Goal: Task Accomplishment & Management: Manage account settings

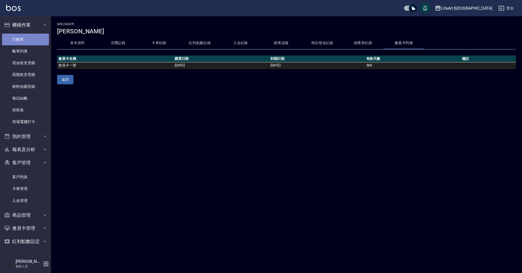
click at [30, 39] on link "打帳單" at bounding box center [25, 40] width 47 height 12
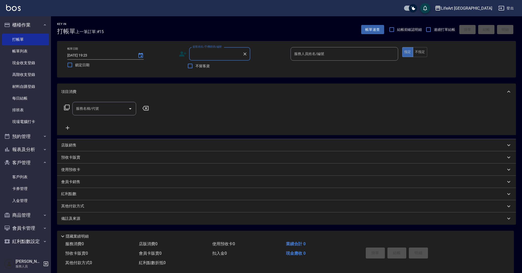
click at [208, 53] on input "顧客姓名/手機號碼/編號" at bounding box center [215, 53] width 49 height 9
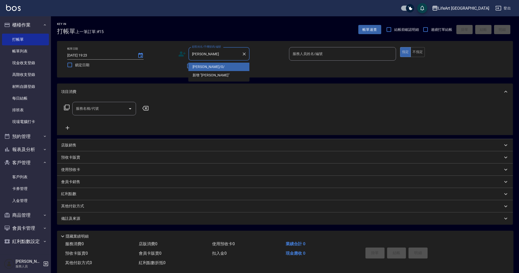
click at [203, 65] on li "[PERSON_NAME]/0/" at bounding box center [219, 67] width 61 height 8
type input "[PERSON_NAME]/0/"
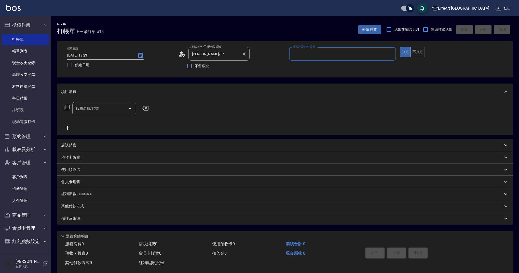
type input "Weiwei-w"
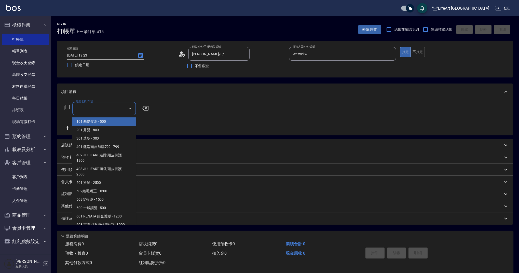
drag, startPoint x: 109, startPoint y: 108, endPoint x: 97, endPoint y: 119, distance: 16.8
click at [109, 106] on input "服務名稱/代號" at bounding box center [100, 108] width 51 height 9
click at [102, 132] on span "201 剪髮 - 800" at bounding box center [104, 130] width 64 height 8
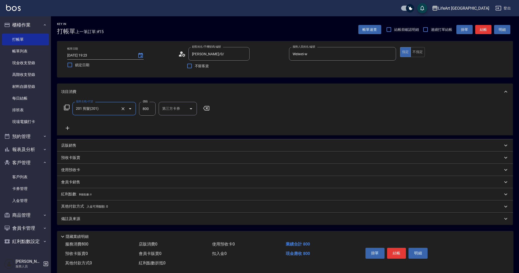
type input "201 剪髮(201)"
drag, startPoint x: 151, startPoint y: 109, endPoint x: 138, endPoint y: 107, distance: 13.4
click at [138, 107] on div "服務名稱/代號 201 剪髮(201) 服務名稱/代號 價格 800 價格 洗-1 洗-1 第三方卡券 第三方卡券" at bounding box center [153, 109] width 185 height 14
type input "630"
click at [140, 57] on icon "Choose date, selected date is 2025-10-07" at bounding box center [140, 55] width 5 height 5
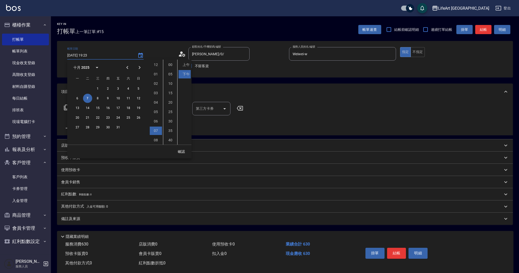
scroll to position [29, 0]
click at [99, 100] on button "8" at bounding box center [97, 98] width 9 height 9
type input "[DATE] 19:23"
click at [184, 151] on button "確認" at bounding box center [181, 151] width 16 height 9
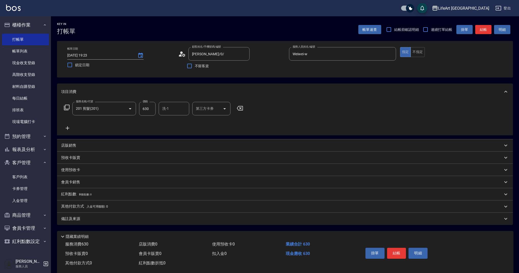
click at [126, 218] on div "備註及來源" at bounding box center [282, 218] width 442 height 5
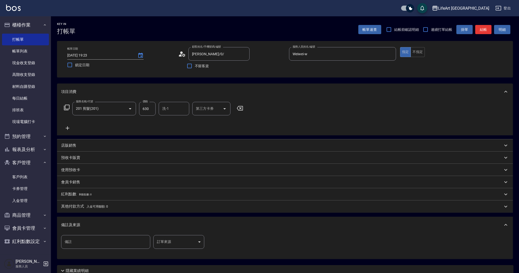
click at [181, 242] on body "LifeArt 蘆洲 登出 櫃檯作業 打帳單 帳單列表 現金收支登錄 高階收支登錄 材料自購登錄 每日結帳 排班表 現場電腦打卡 預約管理 預約管理 單日預約…" at bounding box center [259, 157] width 519 height 314
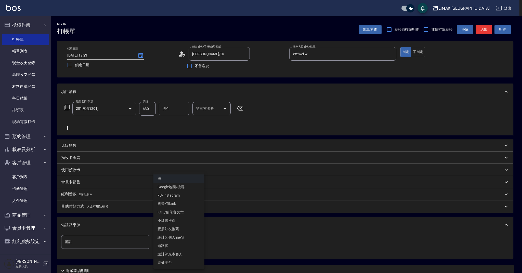
click at [184, 256] on li "設計師原本客人" at bounding box center [178, 254] width 51 height 8
type input "設計師原本客人"
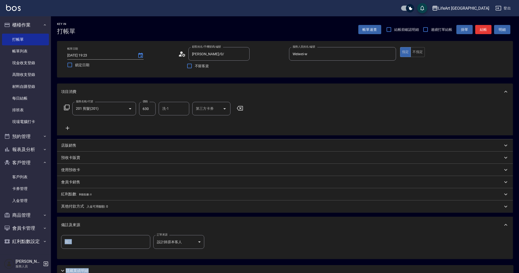
drag, startPoint x: 521, startPoint y: 212, endPoint x: 520, endPoint y: 269, distance: 56.8
click at [519, 269] on html "LifeArt 蘆洲 登出 櫃檯作業 打帳單 帳單列表 現金收支登錄 高階收支登錄 材料自購登錄 每日結帳 排班表 現場電腦打卡 預約管理 預約管理 單日預約…" at bounding box center [259, 157] width 519 height 314
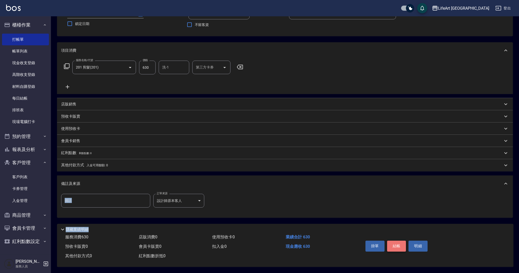
click at [398, 245] on button "結帳" at bounding box center [396, 246] width 19 height 11
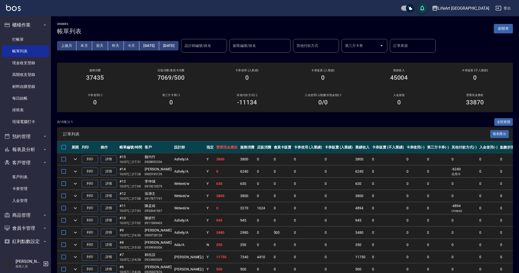
click at [155, 48] on button "[DATE]" at bounding box center [149, 45] width 20 height 9
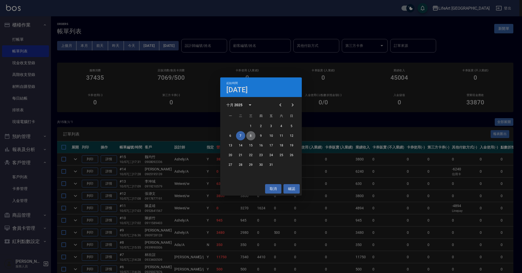
click at [253, 136] on button "8" at bounding box center [250, 135] width 9 height 9
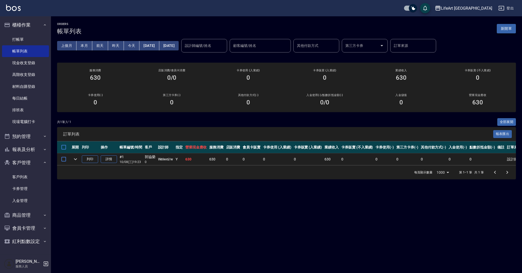
click at [500, 29] on button "新開單" at bounding box center [506, 28] width 19 height 9
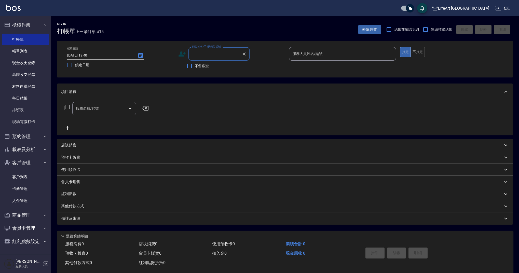
click at [211, 52] on input "顧客姓名/手機號碼/編號" at bounding box center [215, 53] width 49 height 9
type input "x"
click at [214, 66] on li "[PERSON_NAME]/0921491616/null" at bounding box center [219, 67] width 61 height 8
type input "[PERSON_NAME]/0921491616/null"
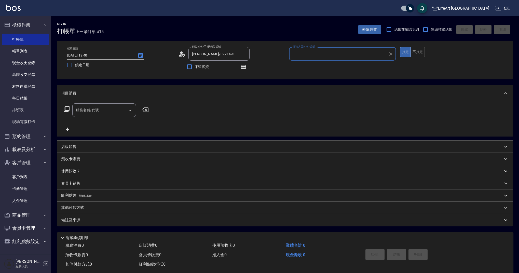
type input "[PERSON_NAME]"
click at [243, 65] on icon "button" at bounding box center [244, 66] width 4 height 3
click at [105, 114] on input "服務名稱/代號" at bounding box center [100, 110] width 51 height 9
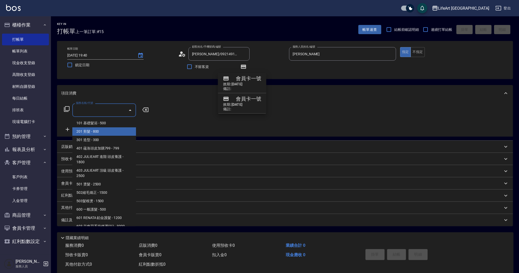
click at [97, 131] on span "201 剪髮 - 800" at bounding box center [104, 131] width 64 height 8
type input "201 剪髮(201)"
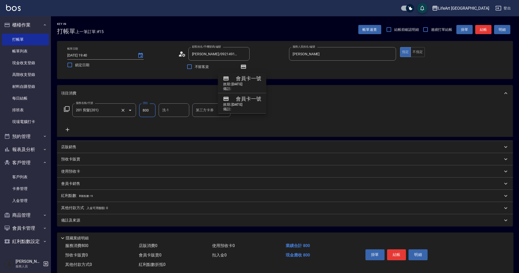
drag, startPoint x: 152, startPoint y: 109, endPoint x: 134, endPoint y: 110, distance: 17.9
click at [134, 110] on div "服務名稱/代號 201 剪髮(201) 服務名稱/代號 價格 800 價格 洗-1 洗-1 第三方卡券 第三方卡券" at bounding box center [153, 110] width 185 height 14
type input "900"
click at [102, 196] on div "紅利點數 剩餘點數: 15" at bounding box center [282, 196] width 442 height 6
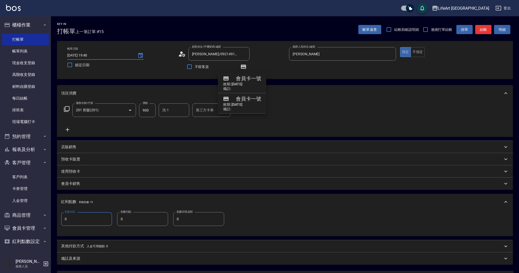
drag, startPoint x: 70, startPoint y: 220, endPoint x: 59, endPoint y: 220, distance: 11.5
click at [59, 220] on div "點數給點 0 點數給點 點數扣點 0 點數扣點 點數折抵金額 0 點數折抵金額" at bounding box center [285, 223] width 456 height 26
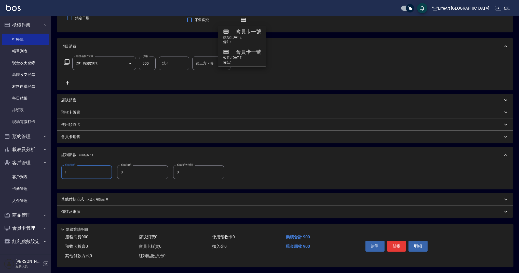
type input "1"
click at [109, 209] on div "備註及來源" at bounding box center [282, 211] width 442 height 5
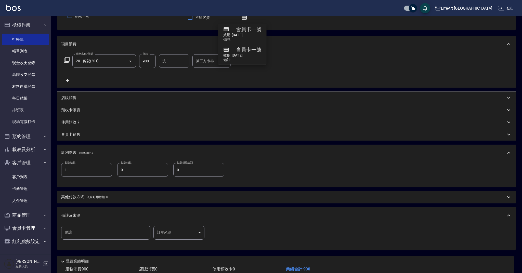
click at [169, 231] on body "LifeArt 蘆洲 登出 櫃檯作業 打帳單 帳單列表 現金收支登錄 高階收支登錄 材料自購登錄 每日結帳 排班表 現場電腦打卡 預約管理 預約管理 單日預約…" at bounding box center [261, 128] width 522 height 354
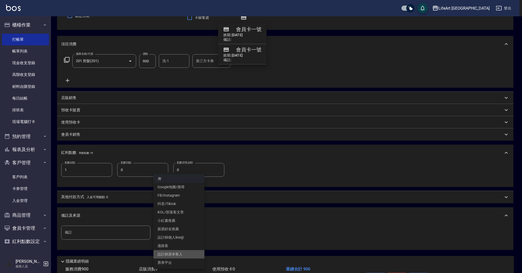
click at [170, 256] on li "設計師原本客人" at bounding box center [178, 254] width 51 height 8
type input "設計師原本客人"
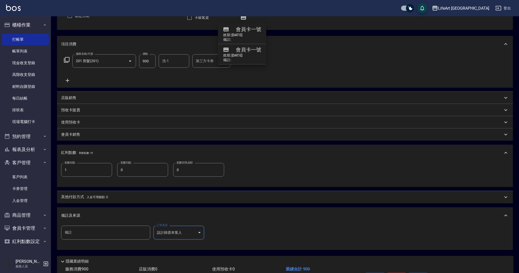
scroll to position [83, 0]
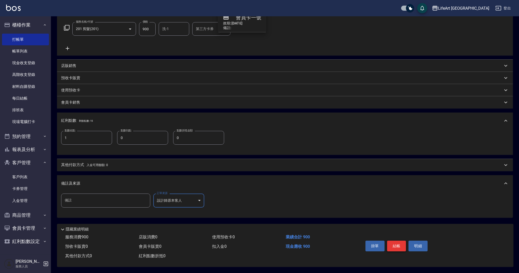
click at [397, 244] on button "結帳" at bounding box center [396, 246] width 19 height 11
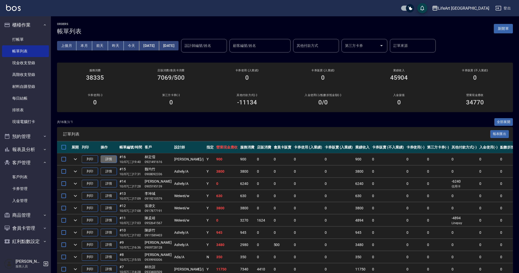
click at [106, 159] on link "詳情" at bounding box center [109, 159] width 16 height 8
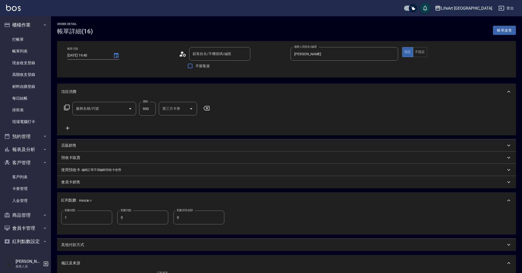
type input "[DATE] 19:40"
type input "[PERSON_NAME]"
type input "1"
type input "設計師原本客人"
type input "[PERSON_NAME]/0921491616/null"
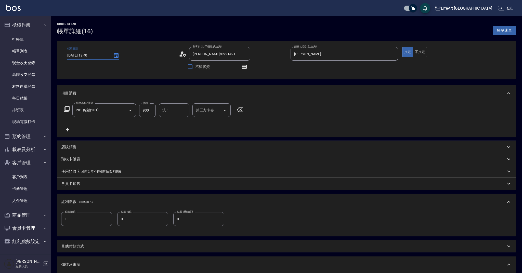
type input "201 剪髮(201)"
drag, startPoint x: 101, startPoint y: 55, endPoint x: 123, endPoint y: 104, distance: 52.8
click at [102, 55] on input "[DATE] 19:40" at bounding box center [87, 55] width 41 height 8
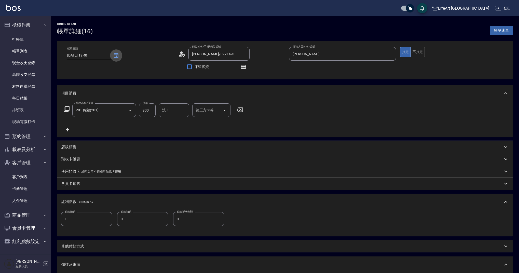
click at [114, 54] on icon "Choose date, selected date is 2025-10-07" at bounding box center [116, 55] width 5 height 5
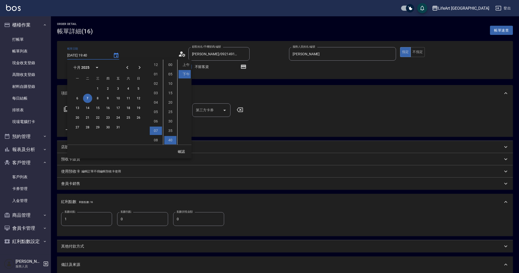
scroll to position [29, 0]
click at [100, 98] on button "8" at bounding box center [97, 98] width 9 height 9
type input "[DATE] 19:40"
click at [188, 155] on button "確認" at bounding box center [181, 151] width 16 height 9
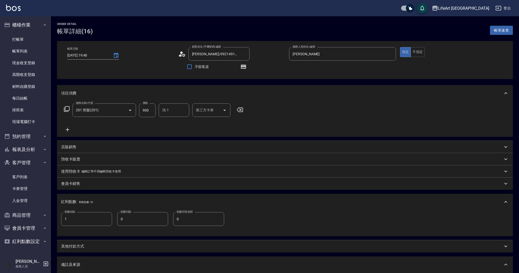
scroll to position [81, 0]
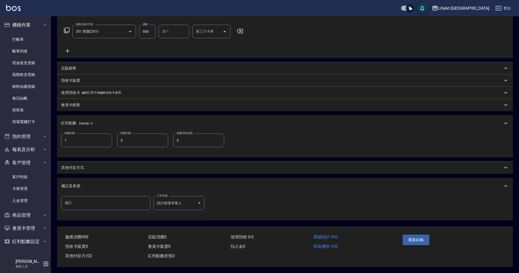
click at [417, 241] on button "重新結帳" at bounding box center [416, 240] width 27 height 11
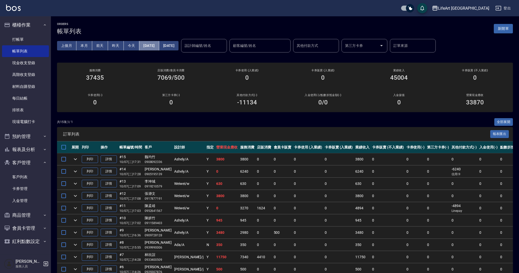
click at [154, 44] on button "[DATE]" at bounding box center [149, 45] width 20 height 9
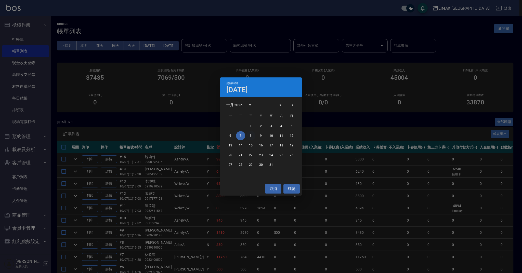
click at [252, 136] on button "8" at bounding box center [250, 135] width 9 height 9
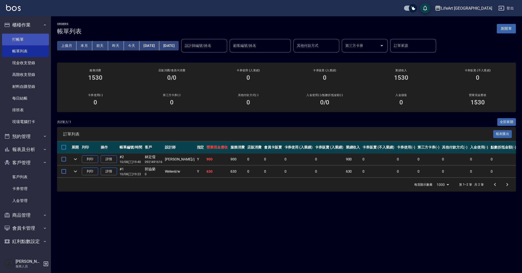
click at [24, 39] on link "打帳單" at bounding box center [25, 40] width 47 height 12
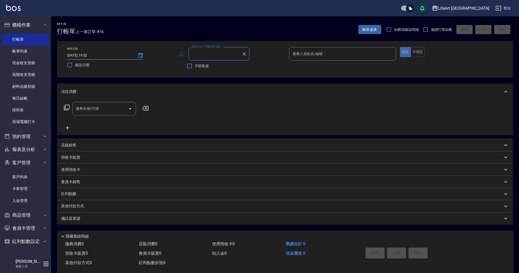
click at [197, 57] on input "顧客姓名/手機號碼/編號" at bounding box center [215, 53] width 49 height 9
click at [208, 68] on li "[PERSON_NAME]/0927107013/null" at bounding box center [219, 67] width 61 height 8
type input "[PERSON_NAME]/0927107013/null"
click at [109, 108] on input "服務名稱/代號" at bounding box center [100, 108] width 51 height 9
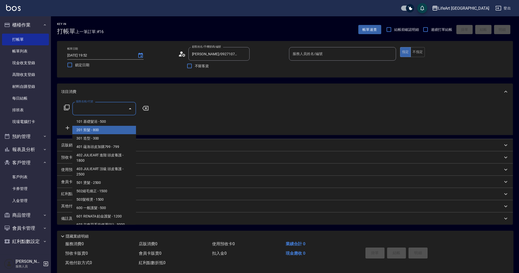
click at [90, 131] on span "201 剪髮 - 800" at bounding box center [104, 130] width 64 height 8
type input "201 剪髮(201)"
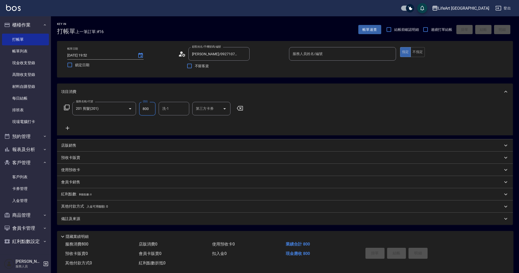
click at [141, 111] on input "800" at bounding box center [147, 109] width 17 height 14
type input "1000"
click at [140, 55] on icon "Choose date, selected date is 2025-10-07" at bounding box center [141, 55] width 6 height 6
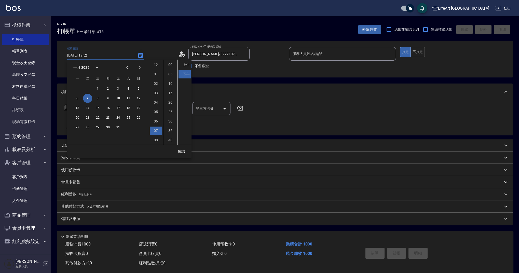
scroll to position [29, 0]
click at [99, 99] on button "8" at bounding box center [97, 98] width 9 height 9
type input "[DATE] 19:52"
click at [184, 152] on button "確認" at bounding box center [181, 151] width 16 height 9
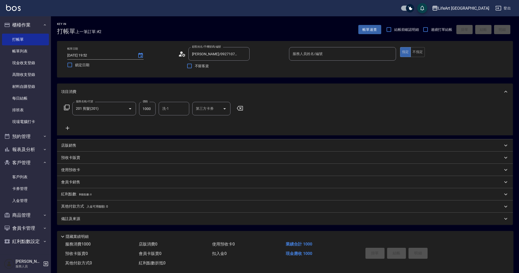
click at [101, 219] on div "備註及來源" at bounding box center [282, 218] width 442 height 5
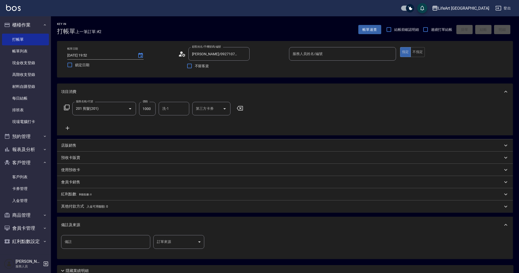
click at [174, 246] on body "LifeArt 蘆洲 登出 櫃檯作業 打帳單 帳單列表 現金收支登錄 高階收支登錄 材料自購登錄 每日結帳 排班表 現場電腦打卡 預約管理 預約管理 單日預約…" at bounding box center [259, 157] width 519 height 314
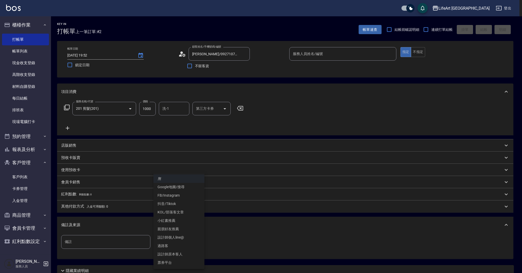
click at [176, 237] on li "設計師個人line@" at bounding box center [178, 237] width 51 height 8
type input "設計師個人line@"
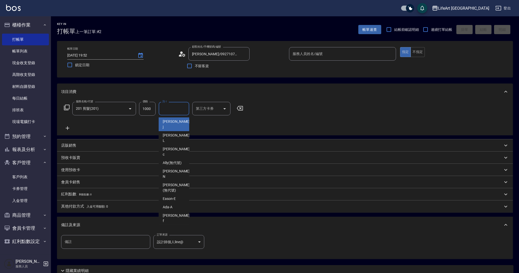
click at [179, 111] on input "洗-1" at bounding box center [174, 108] width 26 height 9
click at [181, 160] on span "Ally (無代號)" at bounding box center [172, 162] width 19 height 5
type input "Ally(無代號)"
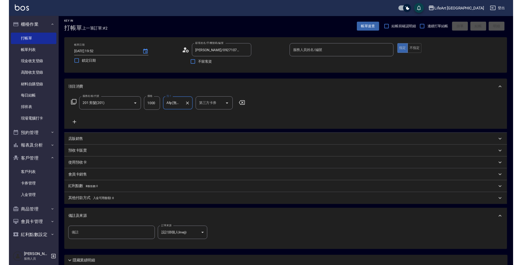
scroll to position [0, 0]
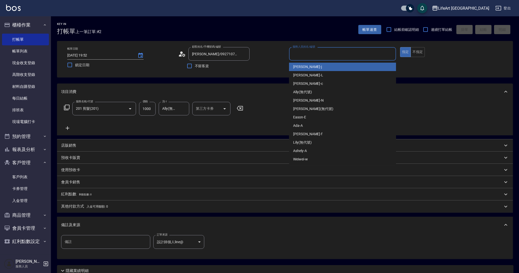
click at [338, 51] on input "服務人員姓名/編號" at bounding box center [342, 53] width 102 height 9
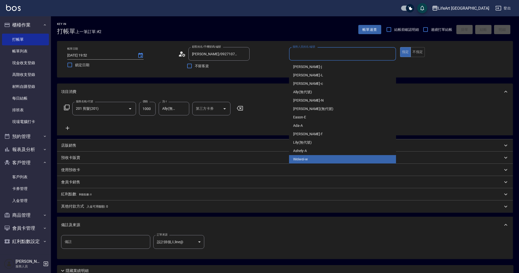
click at [301, 162] on span "Weiwei -w" at bounding box center [300, 159] width 15 height 5
type input "Weiwei-w"
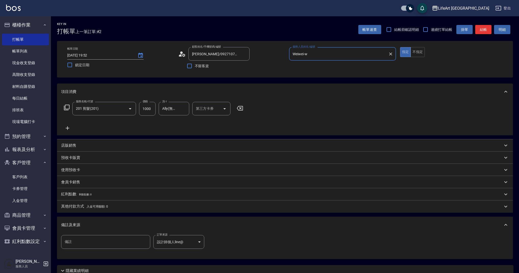
click at [487, 31] on button "結帳" at bounding box center [483, 29] width 16 height 9
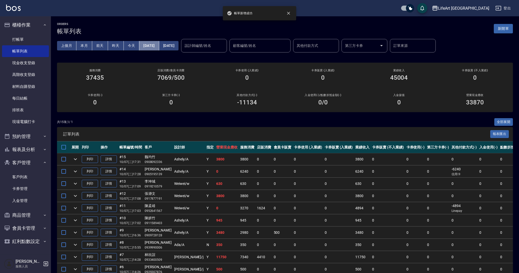
click at [155, 49] on button "[DATE]" at bounding box center [149, 45] width 20 height 9
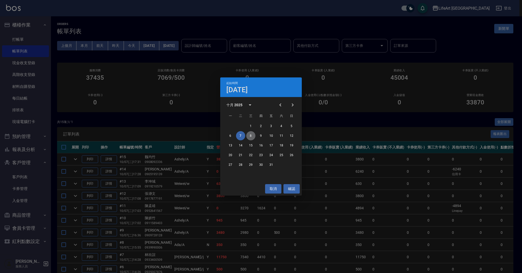
click at [252, 136] on button "8" at bounding box center [250, 135] width 9 height 9
